Goal: Find specific page/section: Find specific page/section

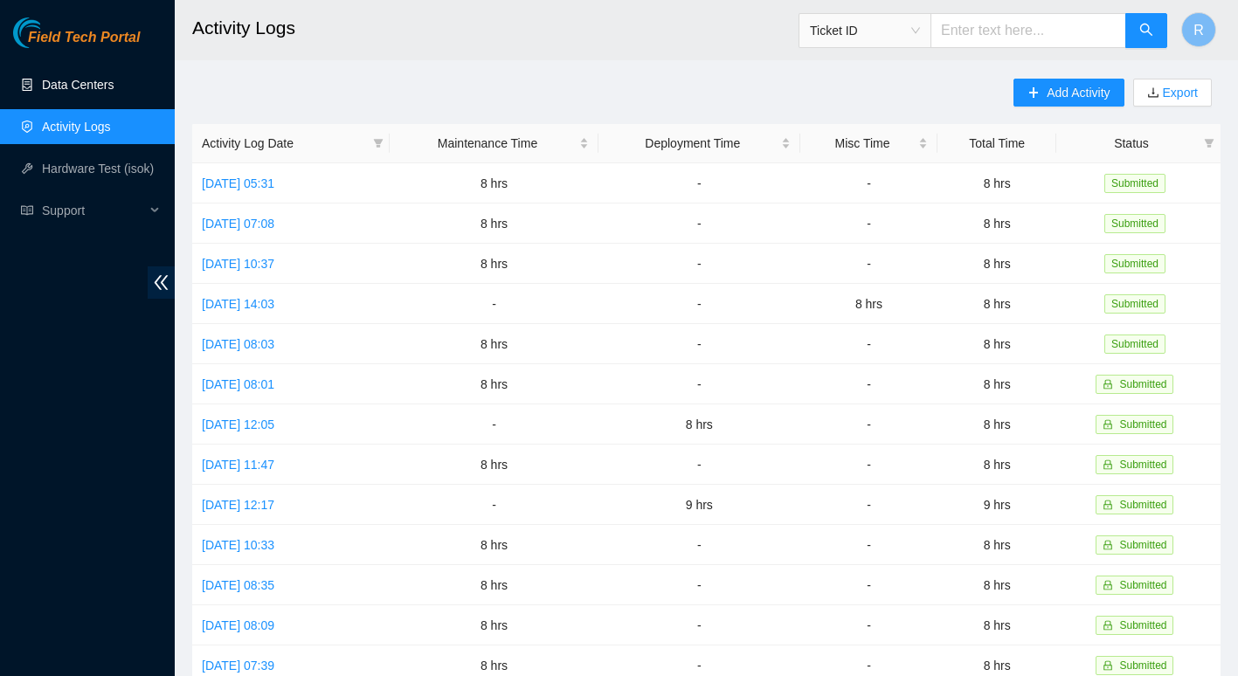
click at [107, 88] on link "Data Centers" at bounding box center [78, 85] width 72 height 14
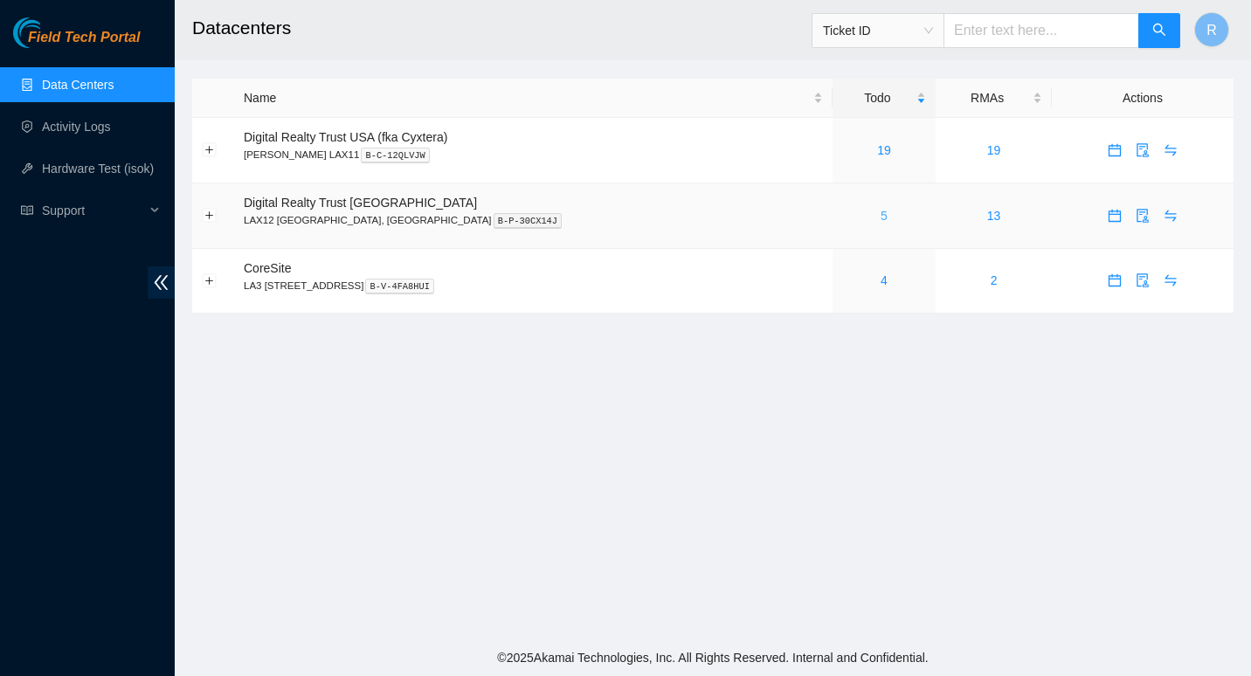
click at [881, 210] on link "5" at bounding box center [884, 216] width 7 height 14
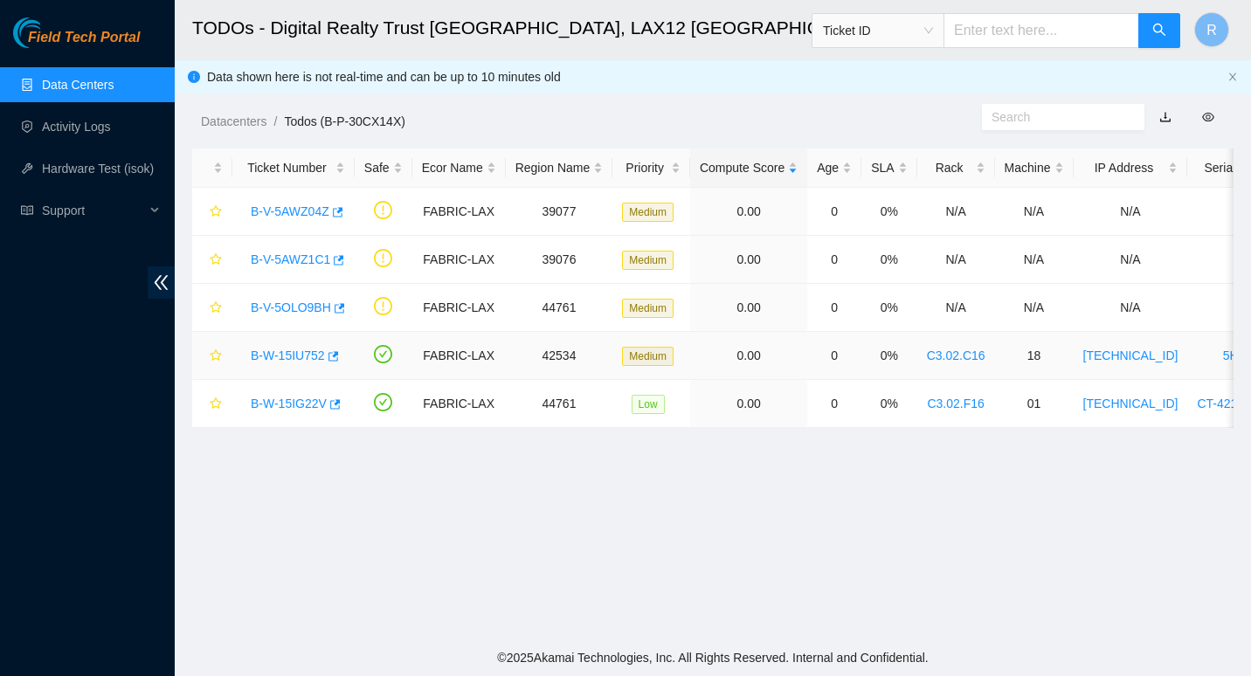
click at [293, 354] on link "B-W-15IU752" at bounding box center [288, 356] width 74 height 14
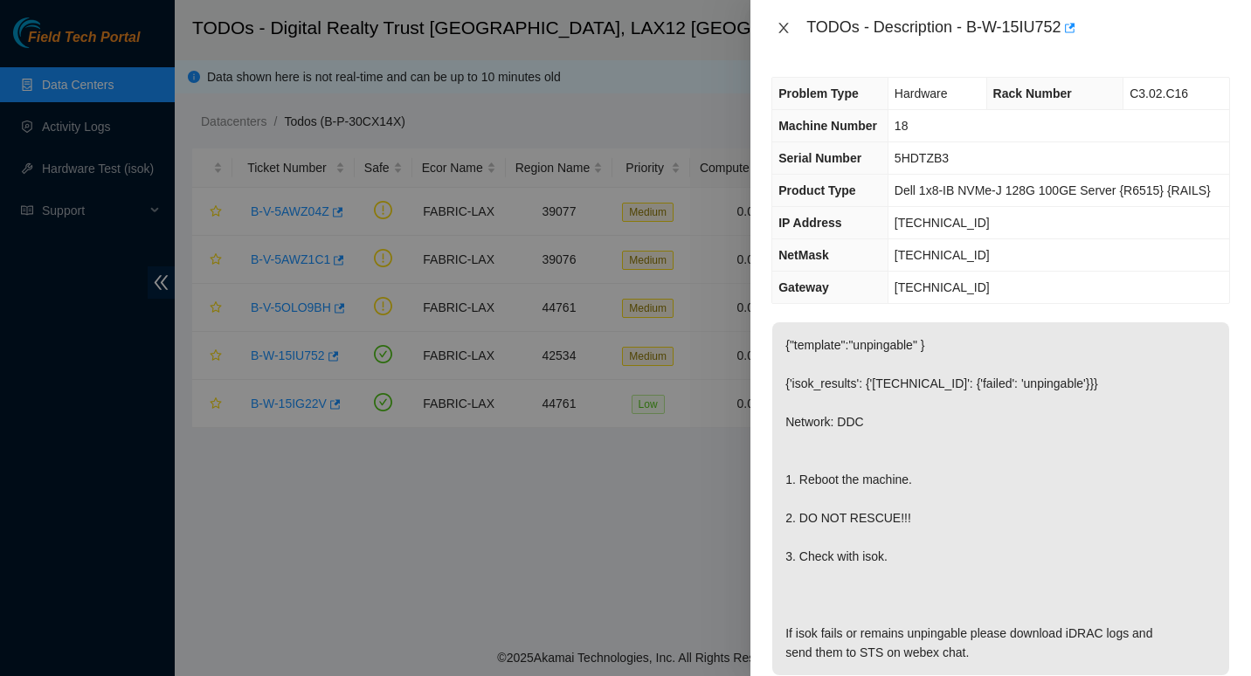
click at [776, 33] on button "Close" at bounding box center [784, 28] width 24 height 17
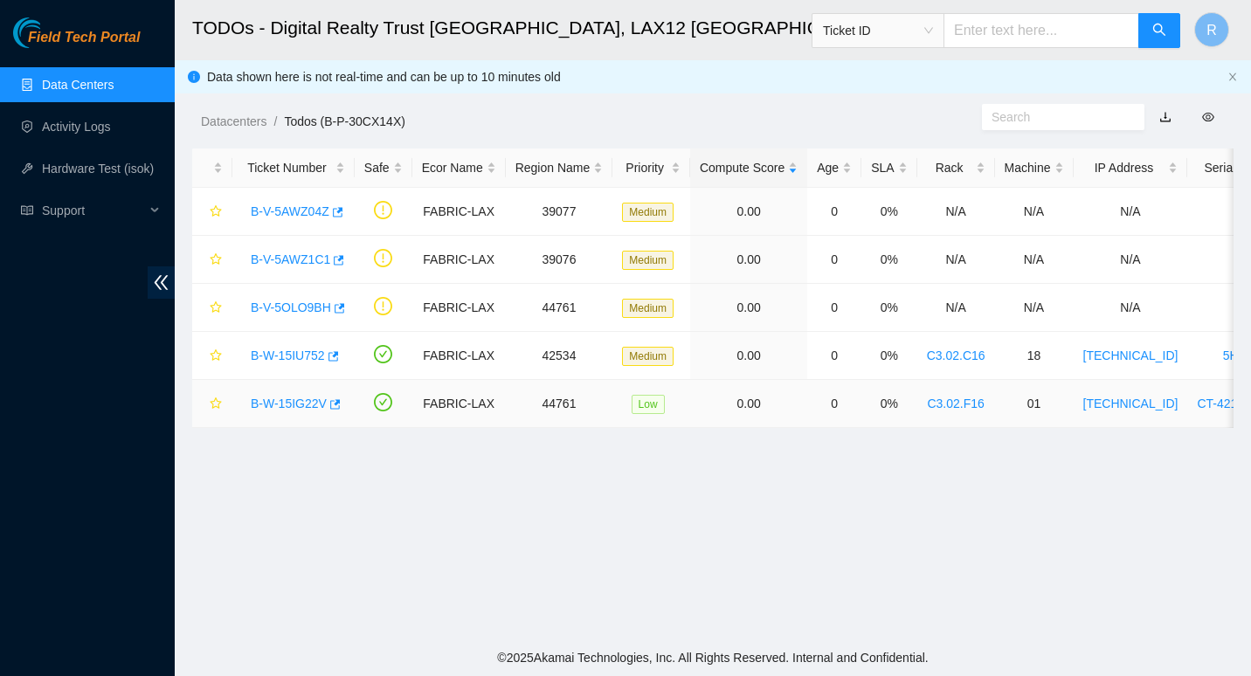
click at [287, 406] on link "B-W-15IG22V" at bounding box center [289, 404] width 76 height 14
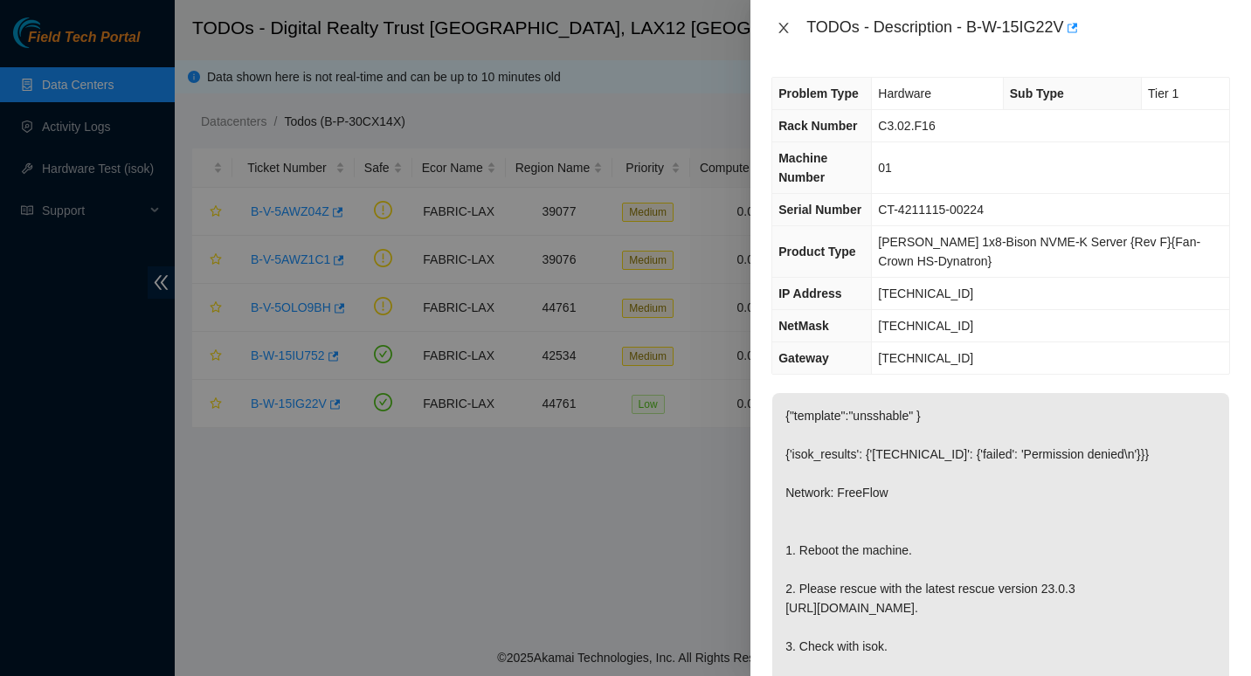
click at [776, 27] on button "Close" at bounding box center [784, 28] width 24 height 17
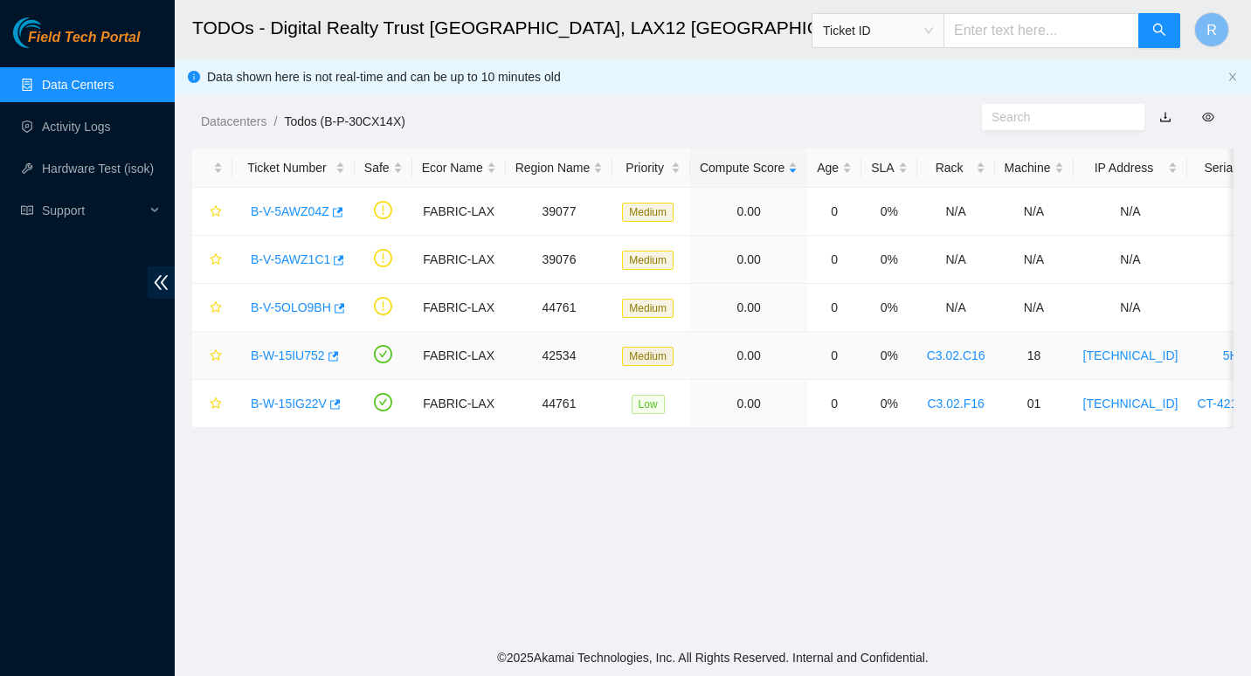
click at [304, 350] on link "B-W-15IU752" at bounding box center [288, 356] width 74 height 14
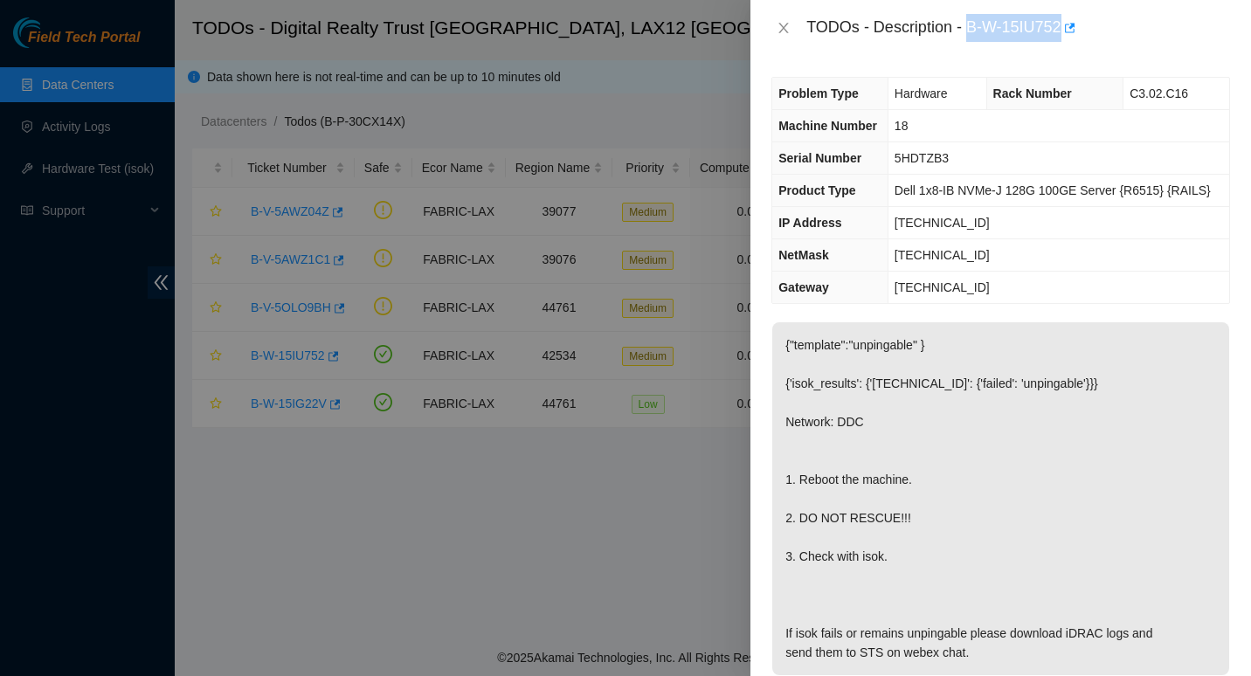
drag, startPoint x: 967, startPoint y: 25, endPoint x: 1061, endPoint y: 26, distance: 93.5
click at [1061, 26] on div "TODOs - Description - B-W-15IU752" at bounding box center [1019, 28] width 424 height 28
copy div "B-W-15IU752"
click at [1194, 256] on td "[TECHNICAL_ID]" at bounding box center [1059, 255] width 342 height 32
click at [785, 25] on icon "close" at bounding box center [784, 28] width 14 height 14
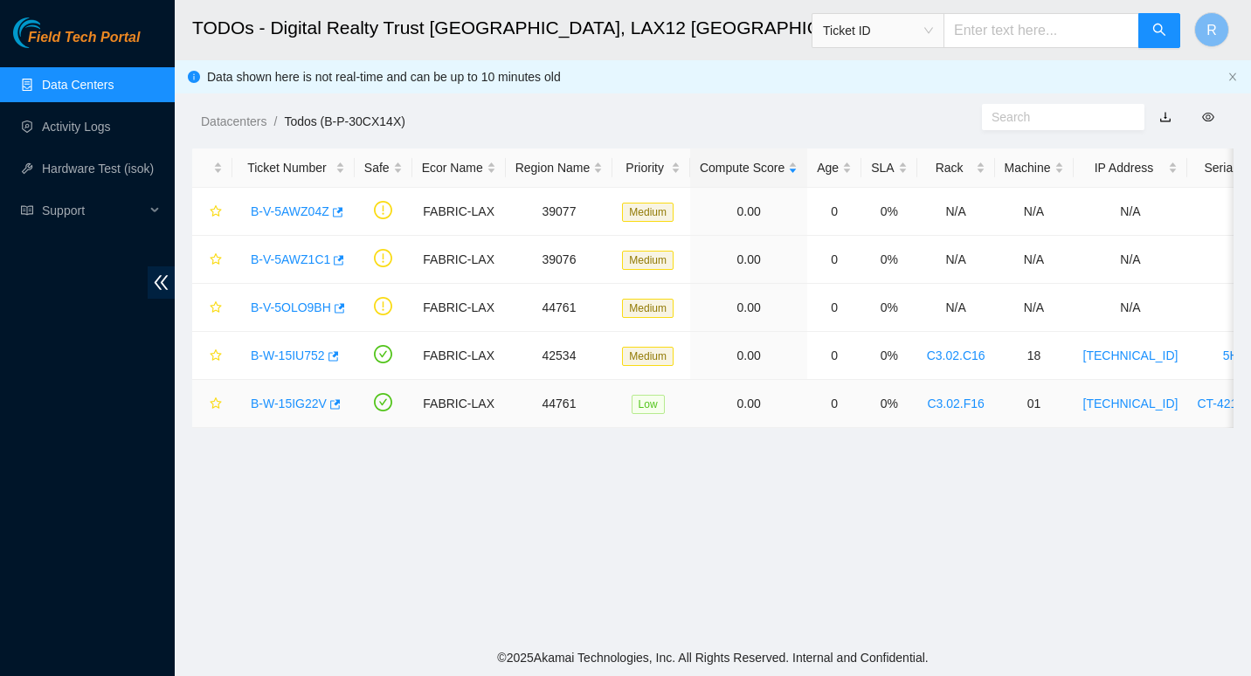
click at [298, 404] on link "B-W-15IG22V" at bounding box center [289, 404] width 76 height 14
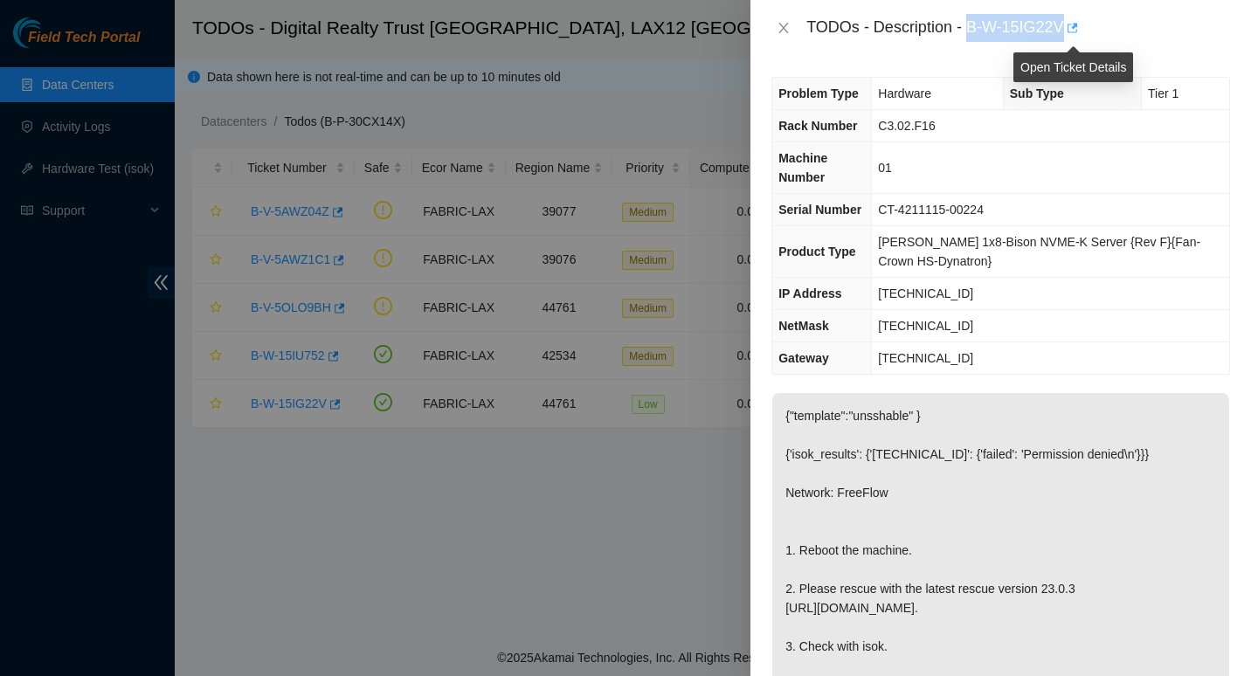
drag, startPoint x: 971, startPoint y: 31, endPoint x: 1068, endPoint y: 24, distance: 97.3
click at [1068, 24] on div "TODOs - Description - B-W-15IG22V" at bounding box center [1019, 28] width 424 height 28
copy div "B-W-15IG22V"
click at [877, 676] on html "Field Tech Portal Data Centers Activity Logs Hardware Test (isok) Support TODOs…" at bounding box center [625, 338] width 1251 height 676
